Goal: Navigation & Orientation: Find specific page/section

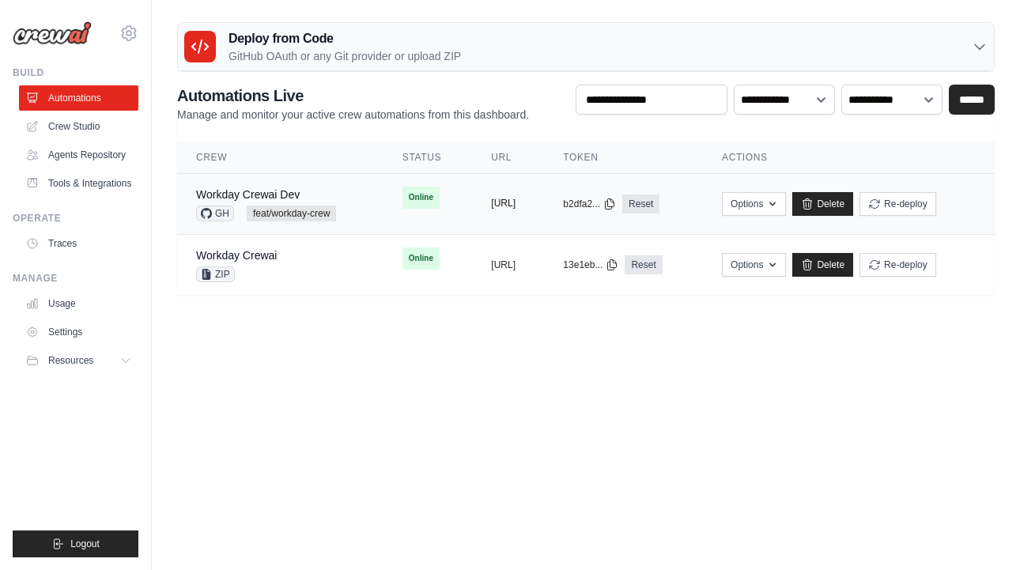
click at [516, 209] on button "https://workday-crewai-66d6d7a5-62d" at bounding box center [503, 203] width 25 height 13
click at [297, 191] on link "Workday Crewai Dev" at bounding box center [248, 194] width 104 height 13
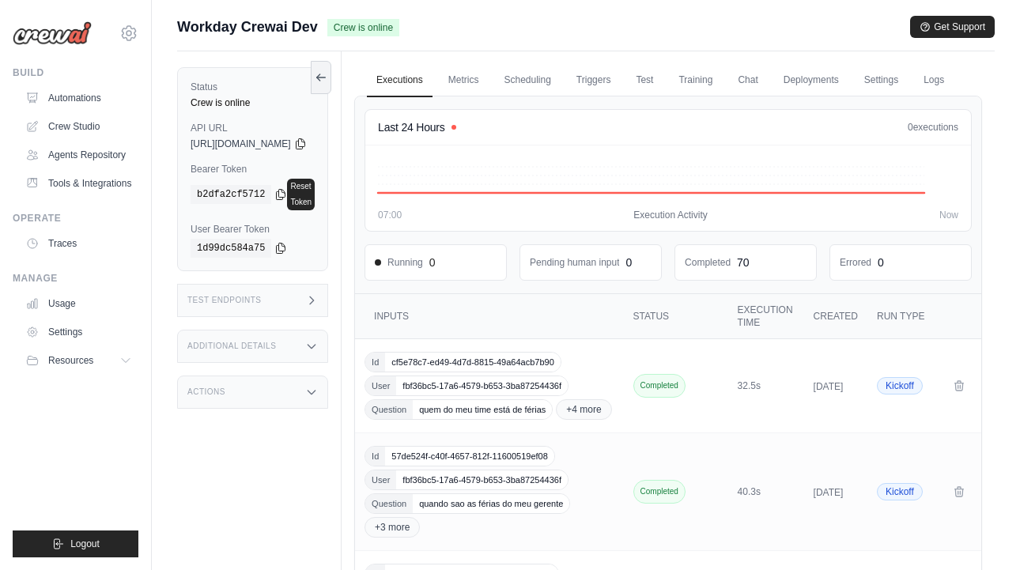
click at [318, 340] on icon at bounding box center [311, 346] width 13 height 13
click at [318, 520] on icon at bounding box center [311, 526] width 13 height 13
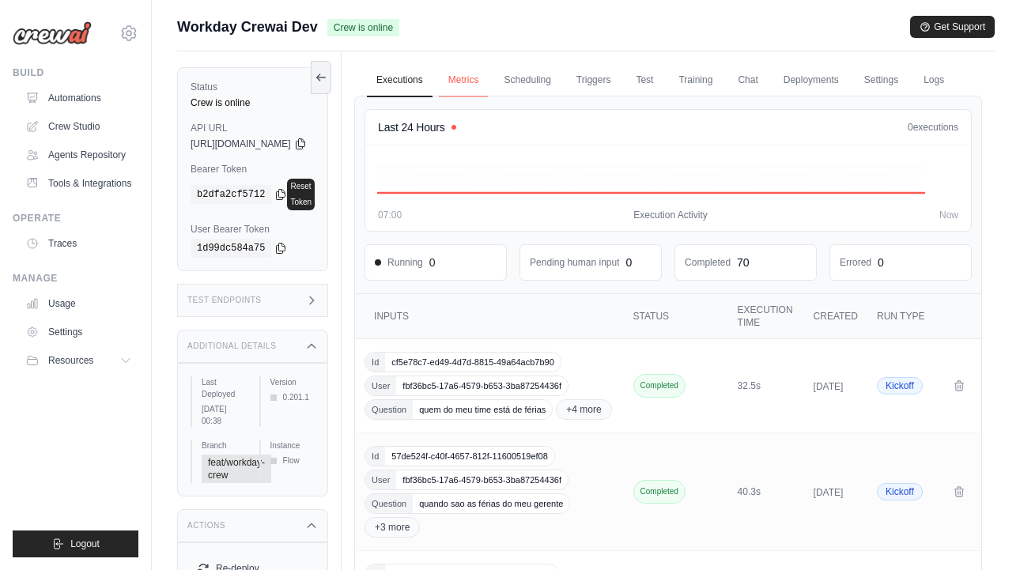
click at [489, 74] on link "Metrics" at bounding box center [464, 80] width 50 height 33
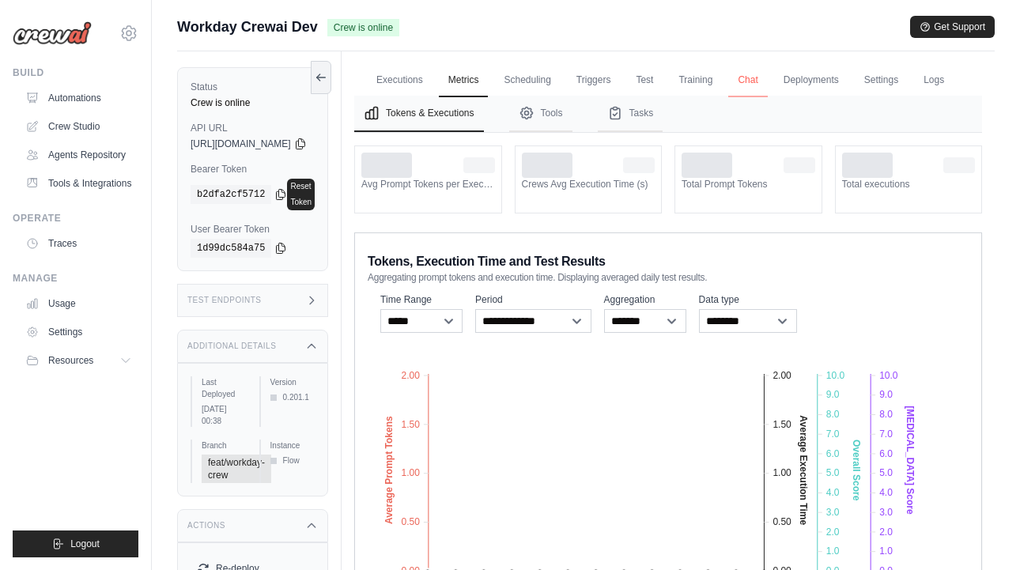
click at [767, 81] on link "Chat" at bounding box center [747, 80] width 39 height 33
click at [848, 78] on link "Deployments" at bounding box center [811, 80] width 74 height 33
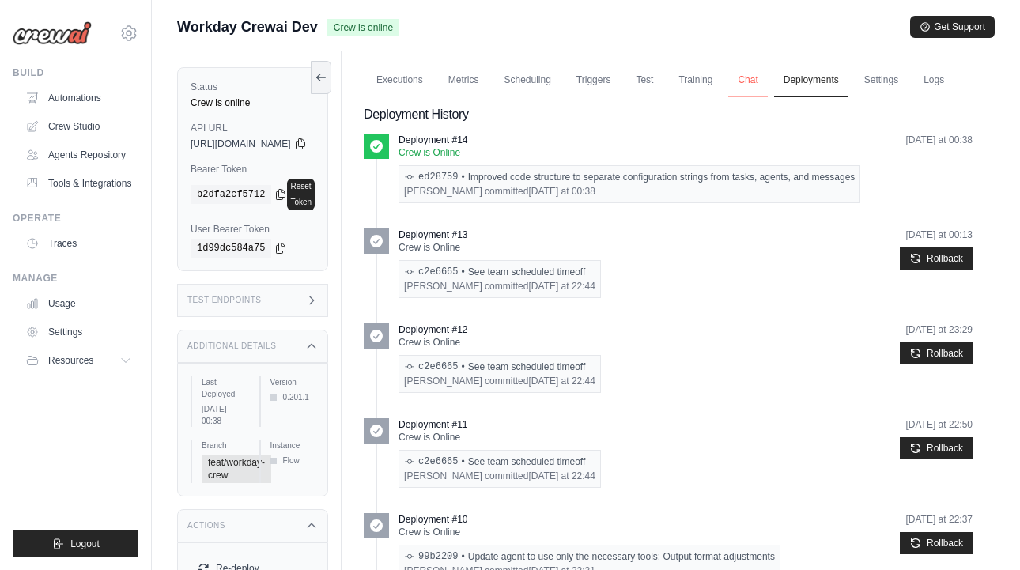
click at [767, 79] on link "Chat" at bounding box center [747, 80] width 39 height 33
click at [914, 97] on link "Logs" at bounding box center [934, 80] width 40 height 33
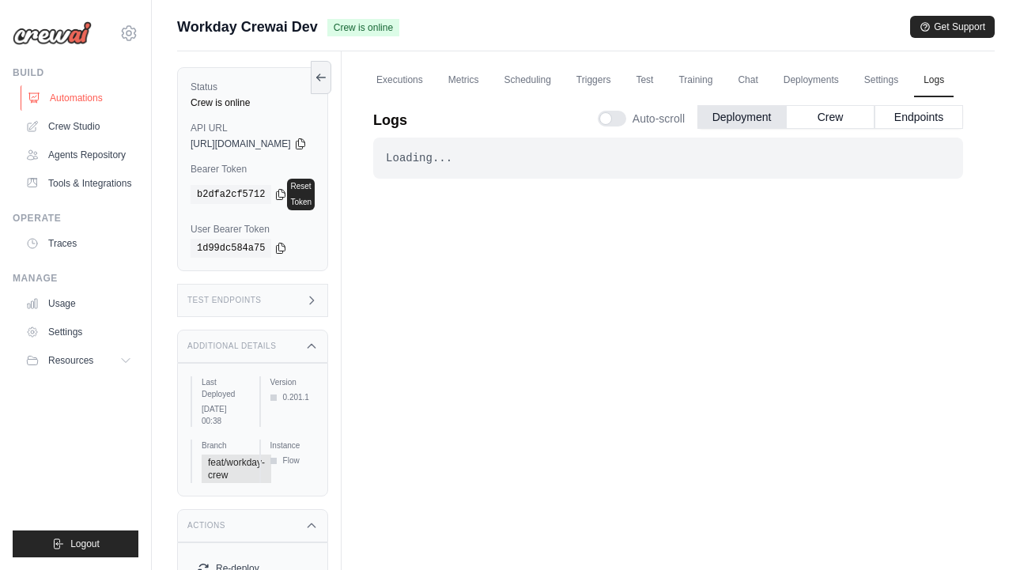
click at [86, 91] on link "Automations" at bounding box center [80, 97] width 119 height 25
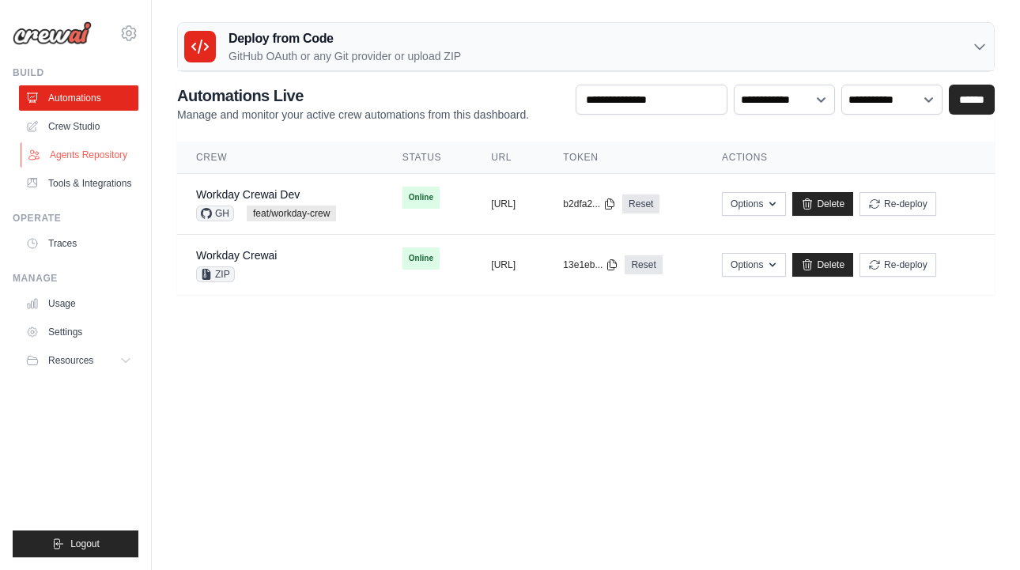
click at [76, 153] on link "Agents Repository" at bounding box center [80, 154] width 119 height 25
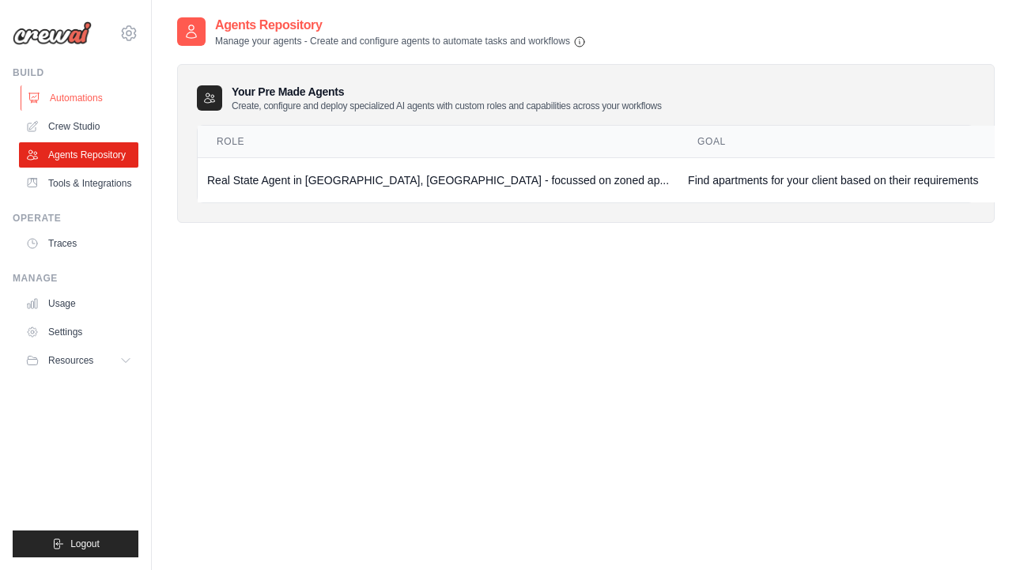
click at [87, 108] on link "Automations" at bounding box center [80, 97] width 119 height 25
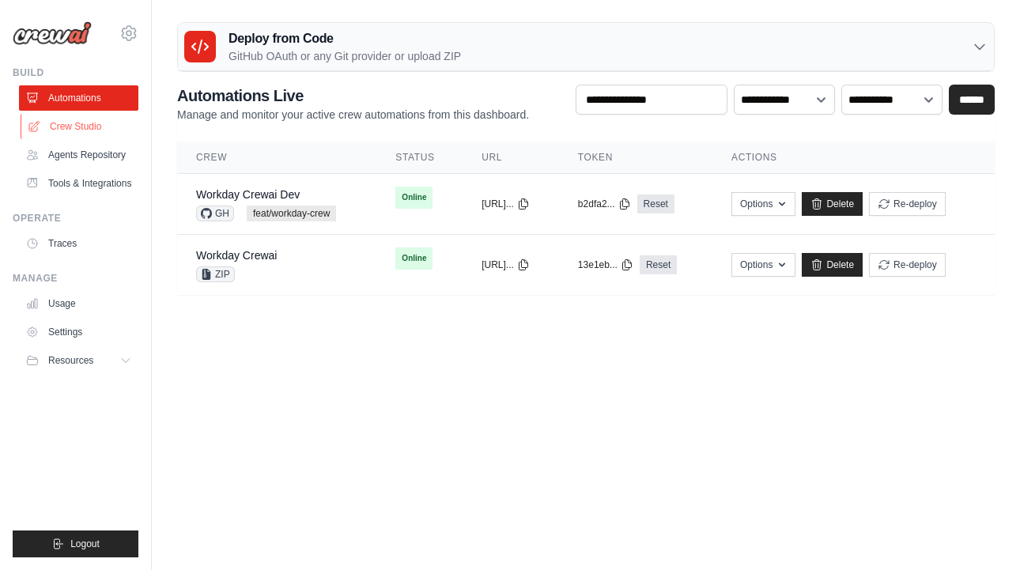
click at [82, 120] on link "Crew Studio" at bounding box center [80, 126] width 119 height 25
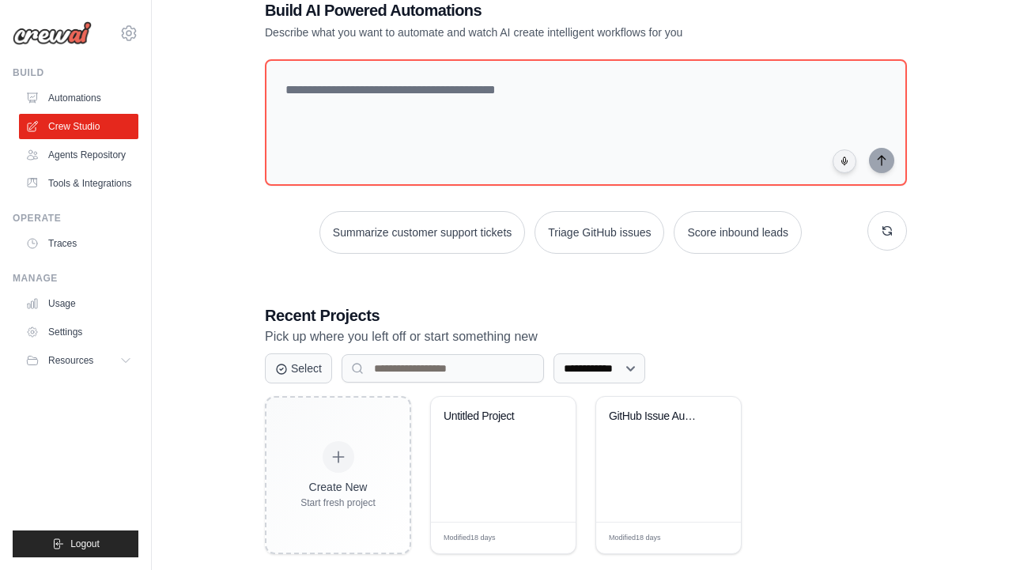
scroll to position [66, 0]
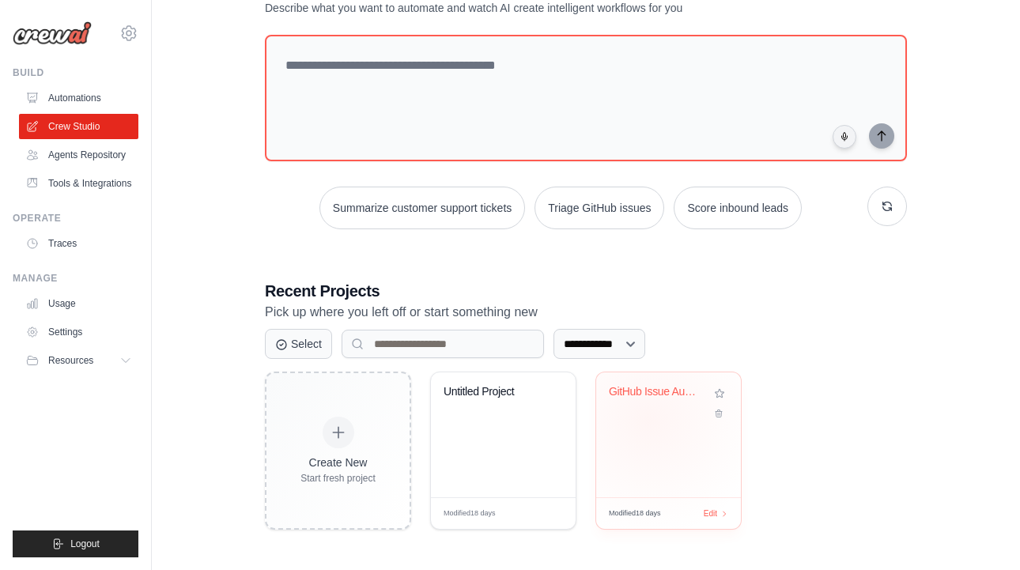
click at [648, 419] on div "GitHub Issue Auto-Processor" at bounding box center [668, 434] width 145 height 125
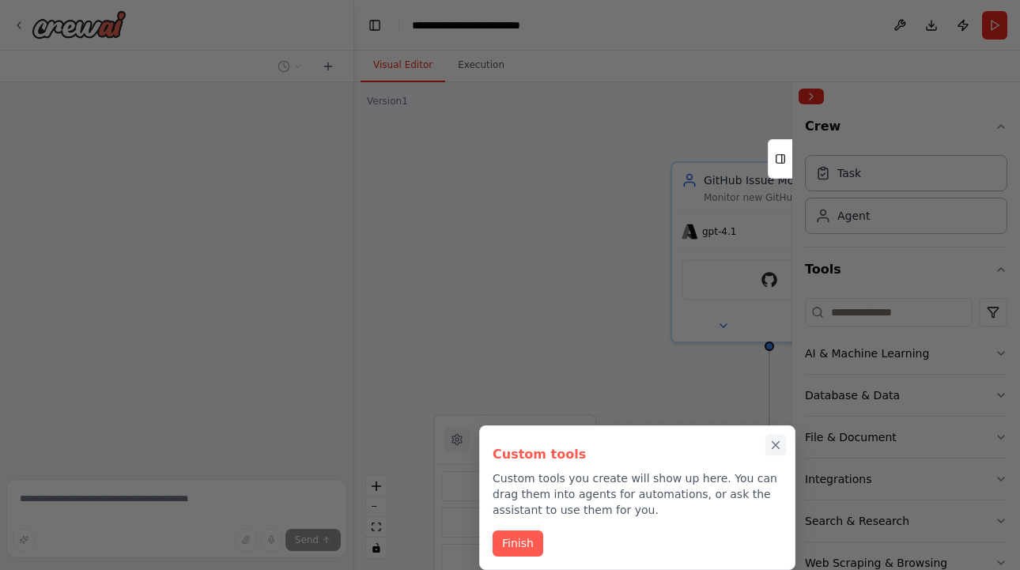
click at [775, 451] on icon "Close walkthrough" at bounding box center [776, 445] width 14 height 14
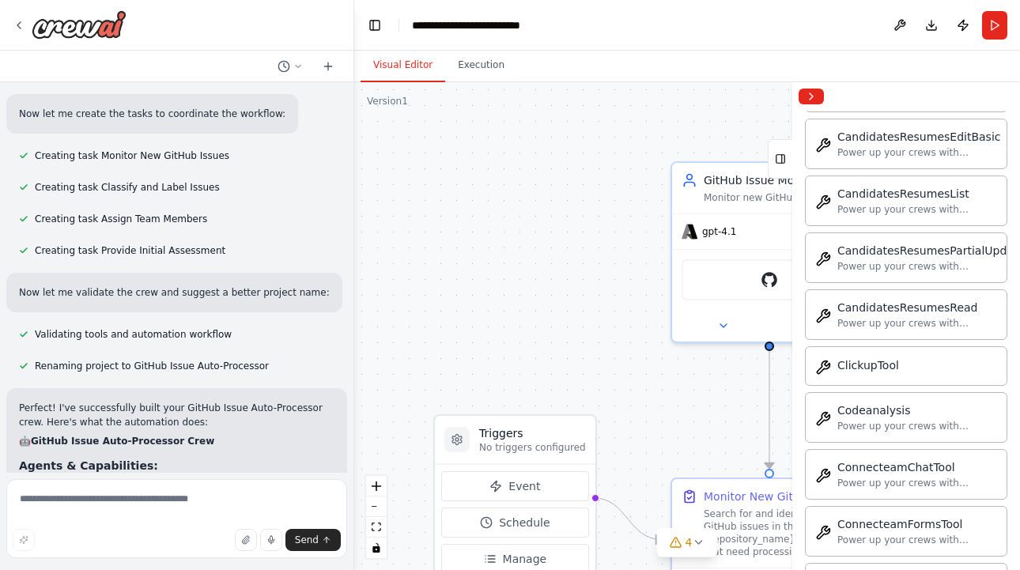
scroll to position [3432, 0]
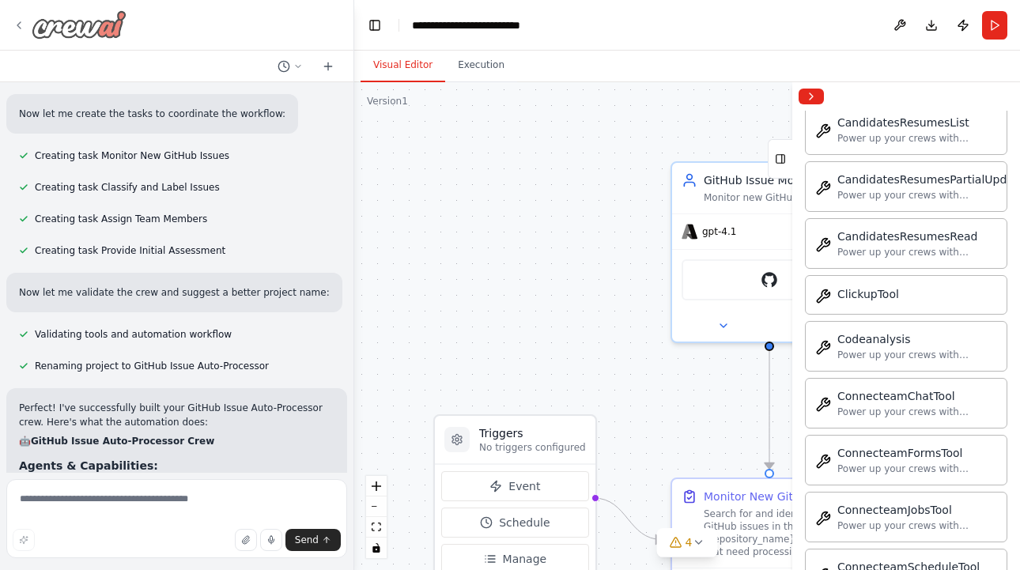
click at [66, 28] on img at bounding box center [79, 24] width 95 height 28
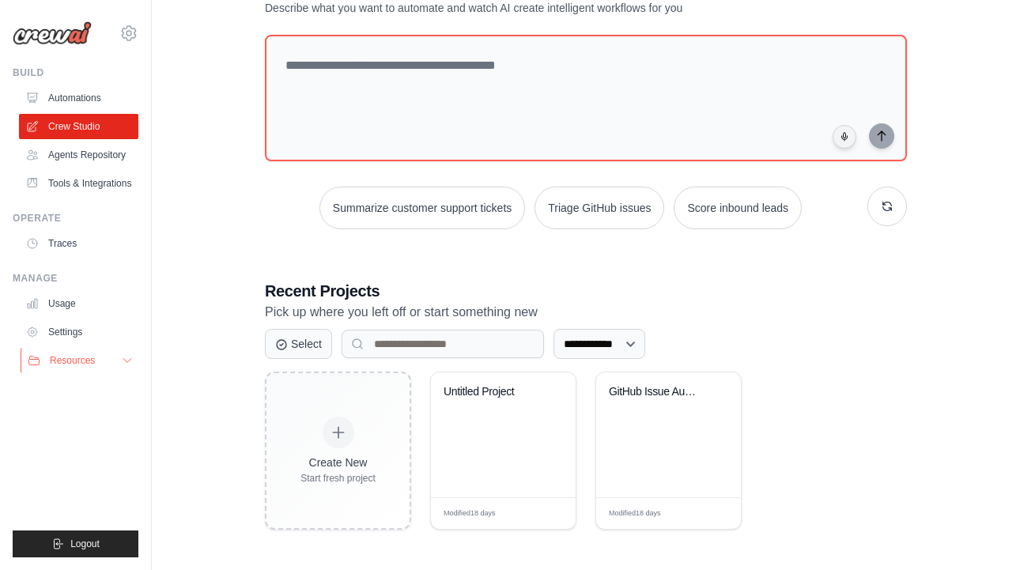
click at [109, 373] on button "Resources" at bounding box center [80, 360] width 119 height 25
click at [110, 103] on link "Automations" at bounding box center [80, 97] width 119 height 25
click at [134, 26] on icon at bounding box center [128, 33] width 19 height 19
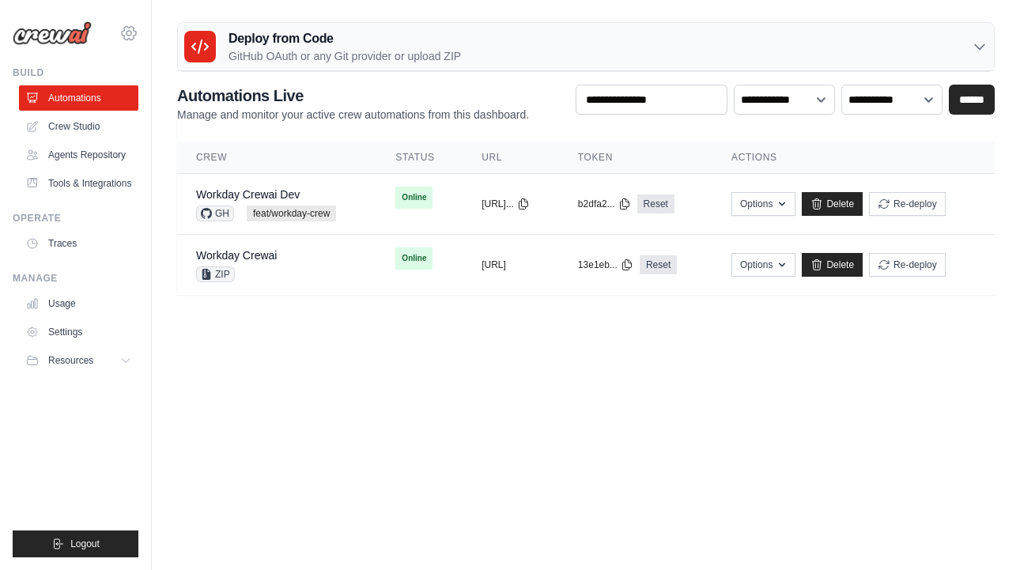
click at [130, 29] on icon at bounding box center [128, 33] width 19 height 19
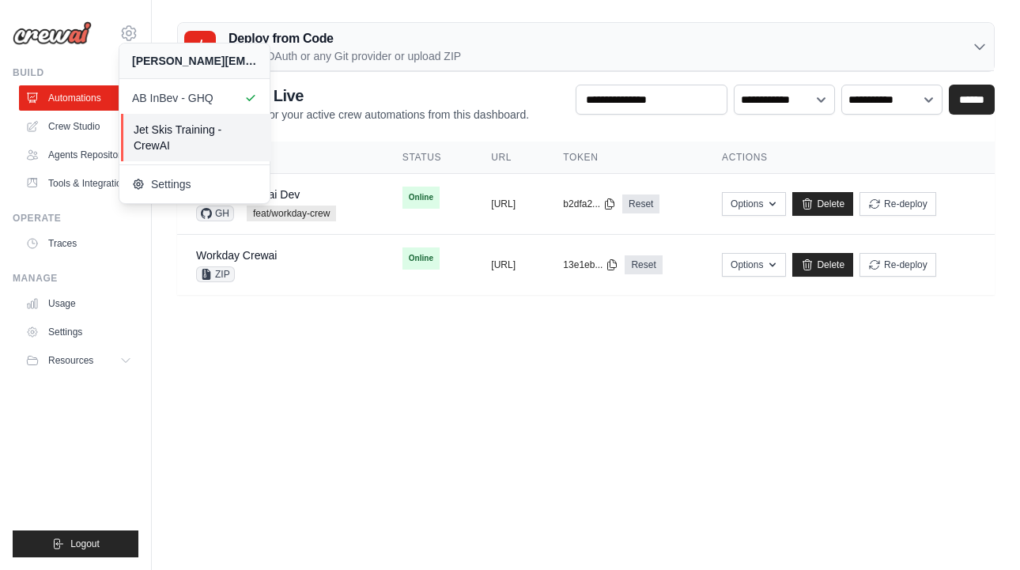
click at [159, 145] on span "Jet Skis Training - CrewAI" at bounding box center [196, 138] width 125 height 32
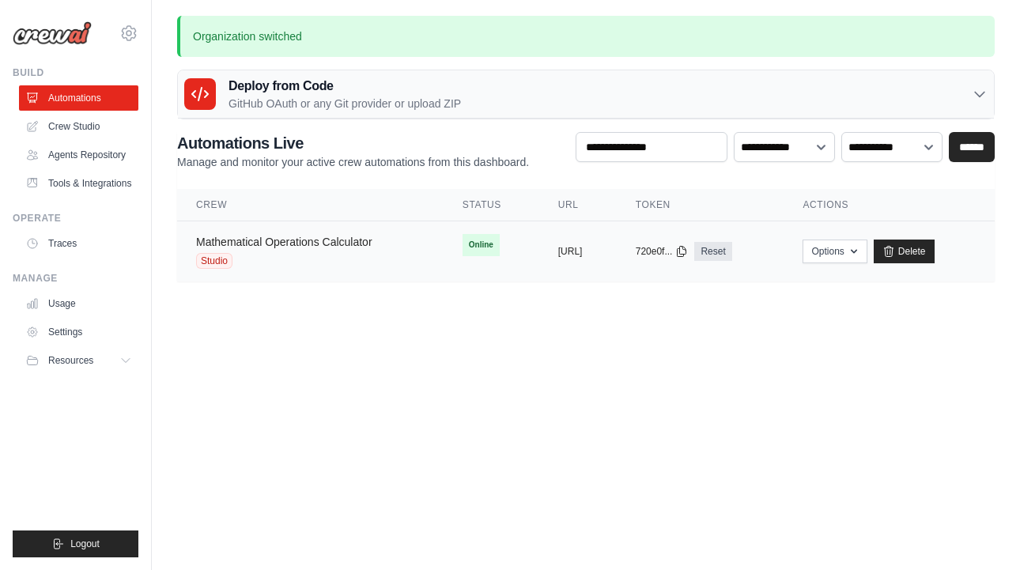
click at [303, 240] on link "Mathematical Operations Calculator" at bounding box center [284, 242] width 176 height 13
